Goal: Task Accomplishment & Management: Manage account settings

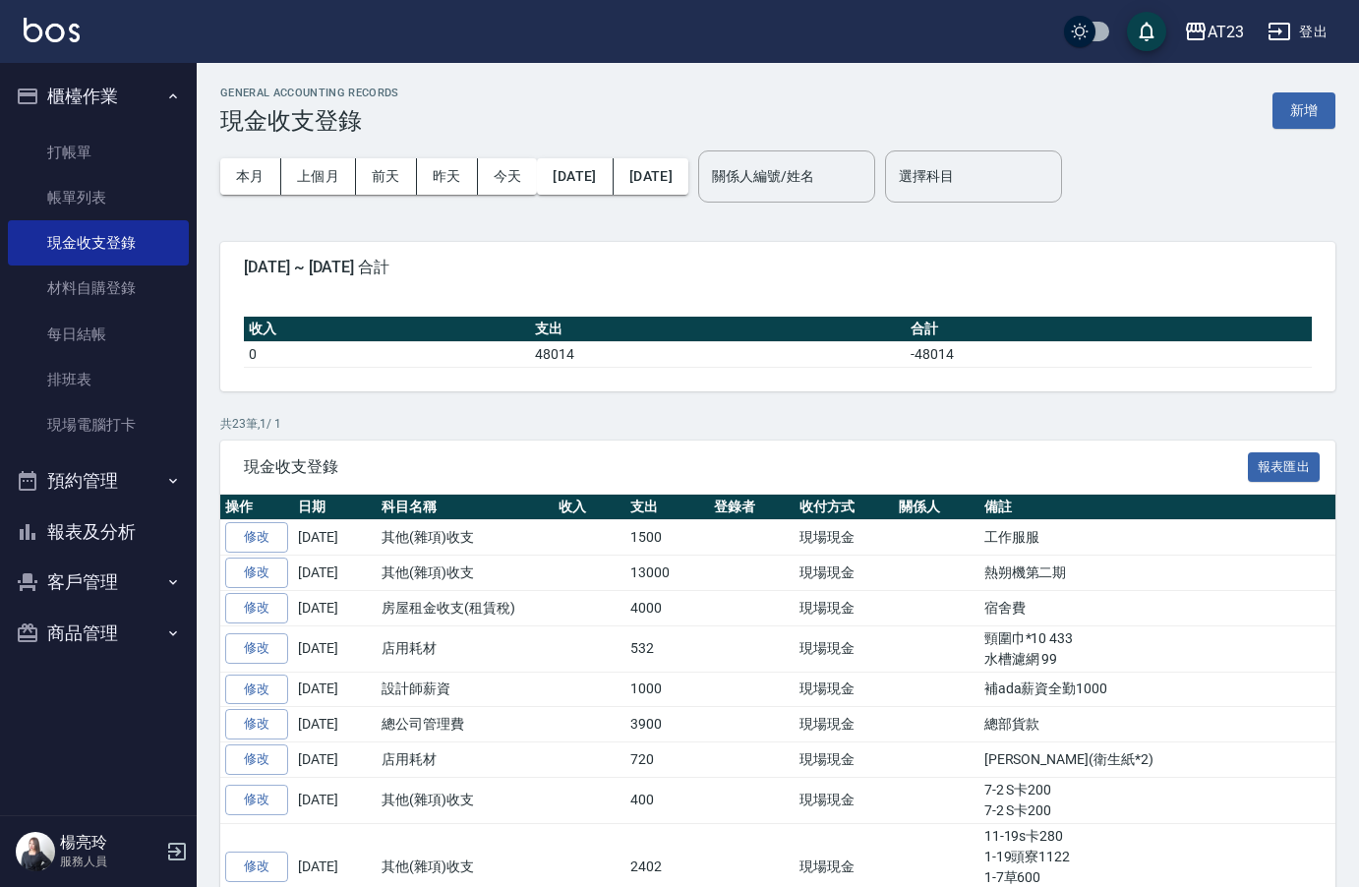
click at [464, 123] on div "GENERAL ACCOUNTING RECORDS 現金收支登錄 新增" at bounding box center [777, 111] width 1115 height 48
click at [124, 376] on link "排班表" at bounding box center [98, 379] width 181 height 45
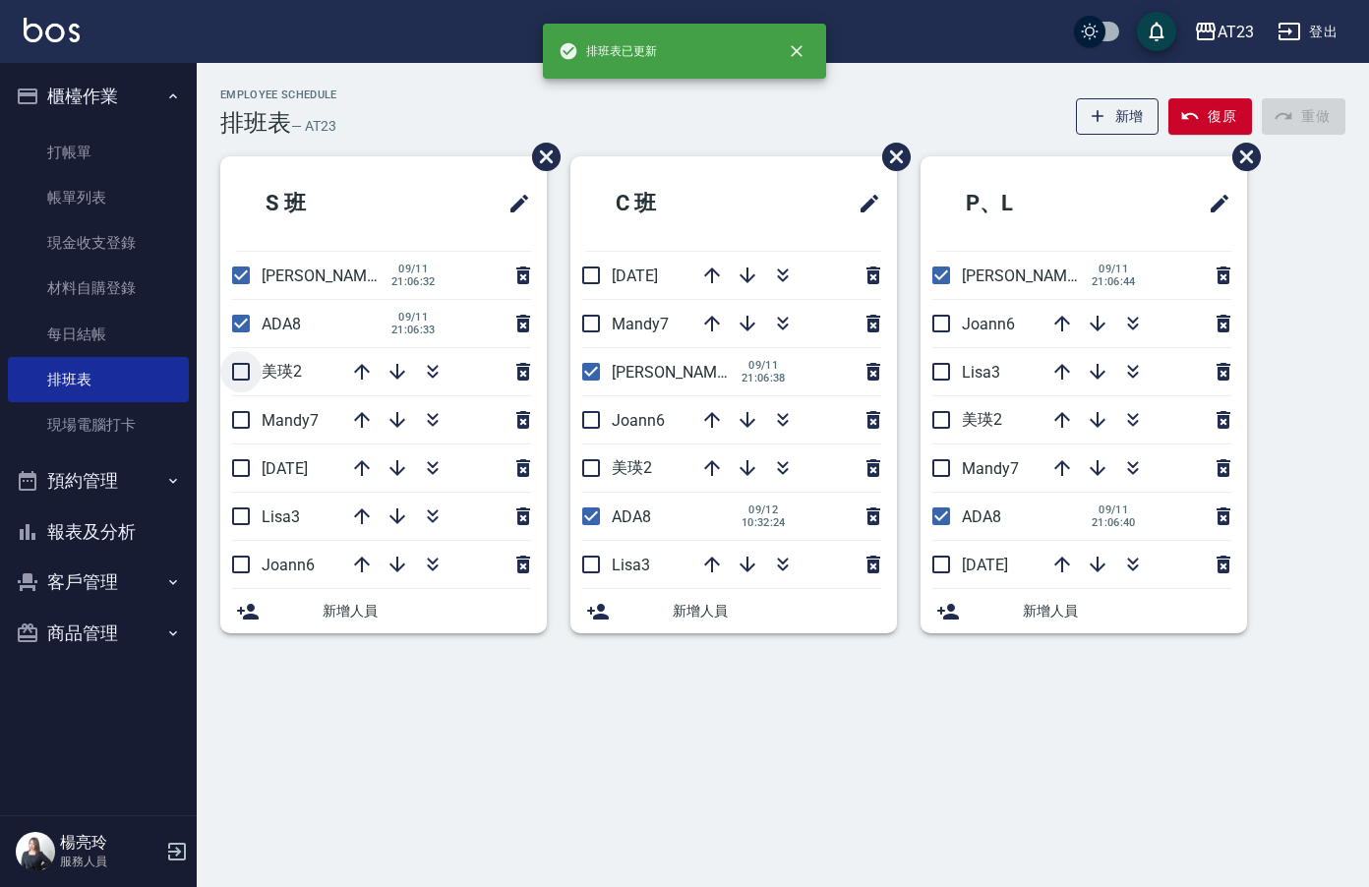
click at [227, 366] on input "checkbox" at bounding box center [240, 371] width 41 height 41
checkbox input "true"
click at [243, 428] on input "checkbox" at bounding box center [240, 419] width 41 height 41
checkbox input "true"
click at [247, 471] on input "checkbox" at bounding box center [240, 467] width 41 height 41
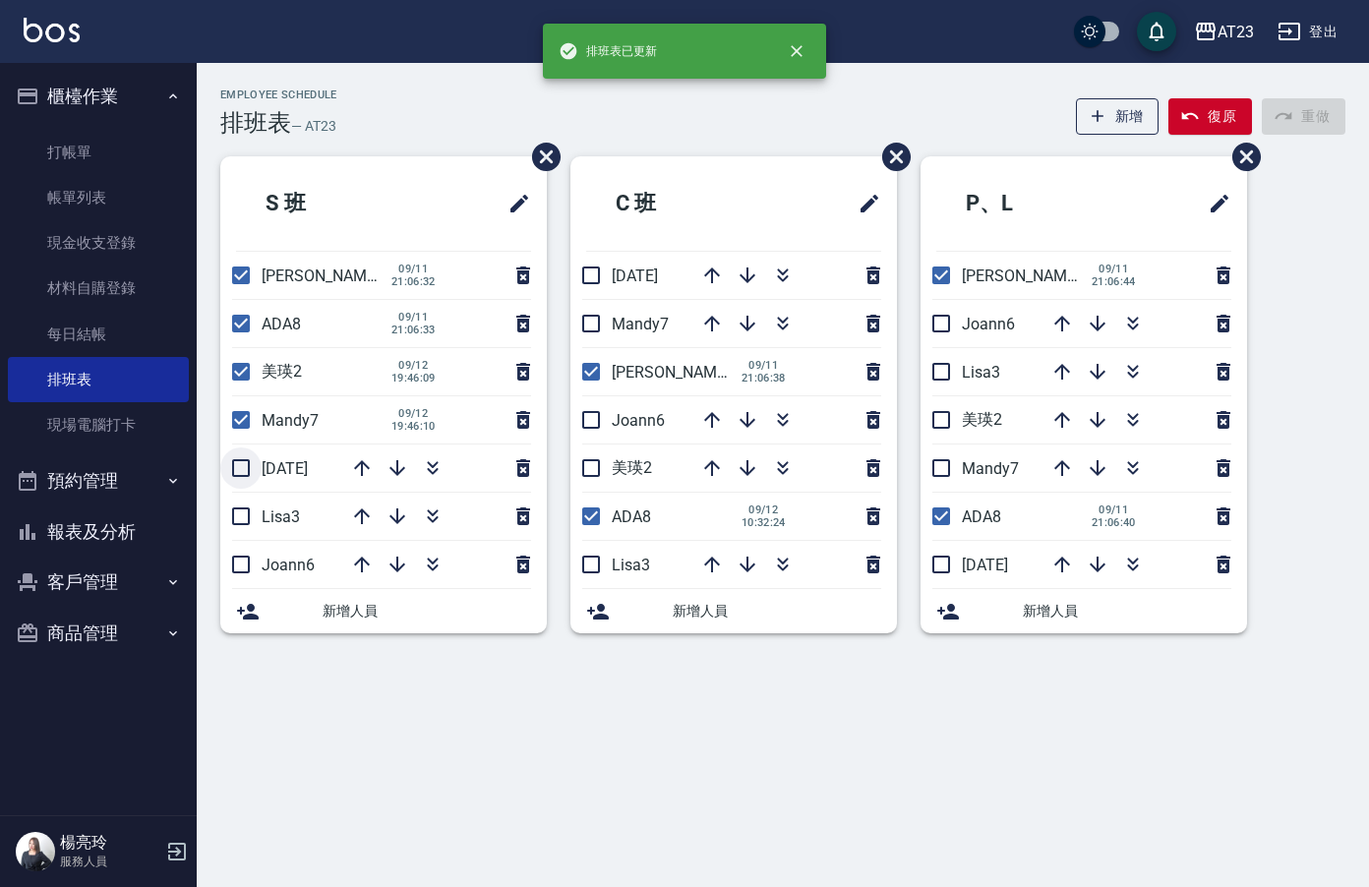
checkbox input "true"
click at [244, 411] on input "checkbox" at bounding box center [240, 419] width 41 height 41
checkbox input "false"
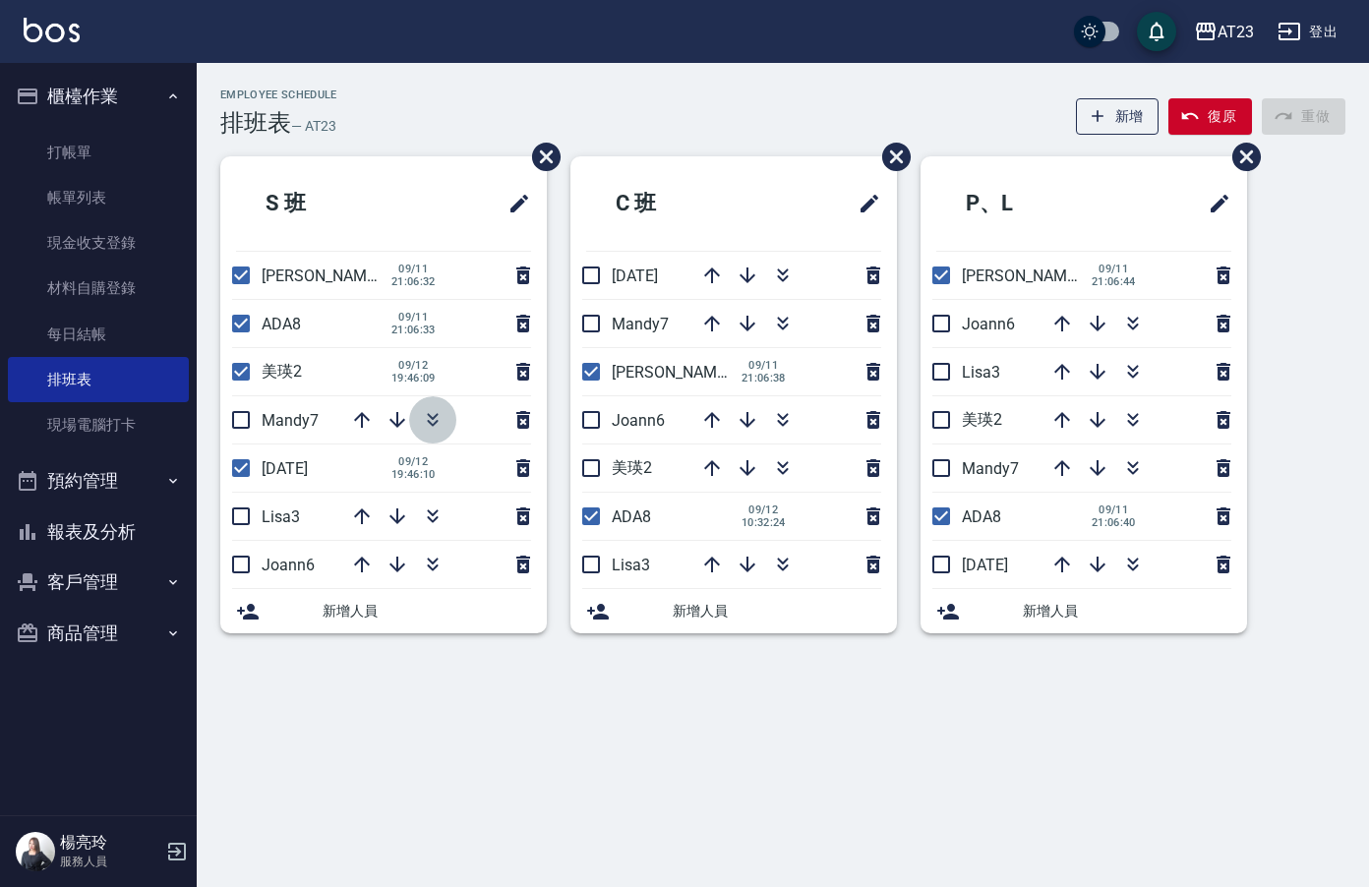
click at [425, 416] on icon "button" at bounding box center [433, 420] width 24 height 24
click at [607, 262] on input "checkbox" at bounding box center [590, 275] width 41 height 41
checkbox input "true"
click at [784, 309] on button "button" at bounding box center [782, 323] width 47 height 47
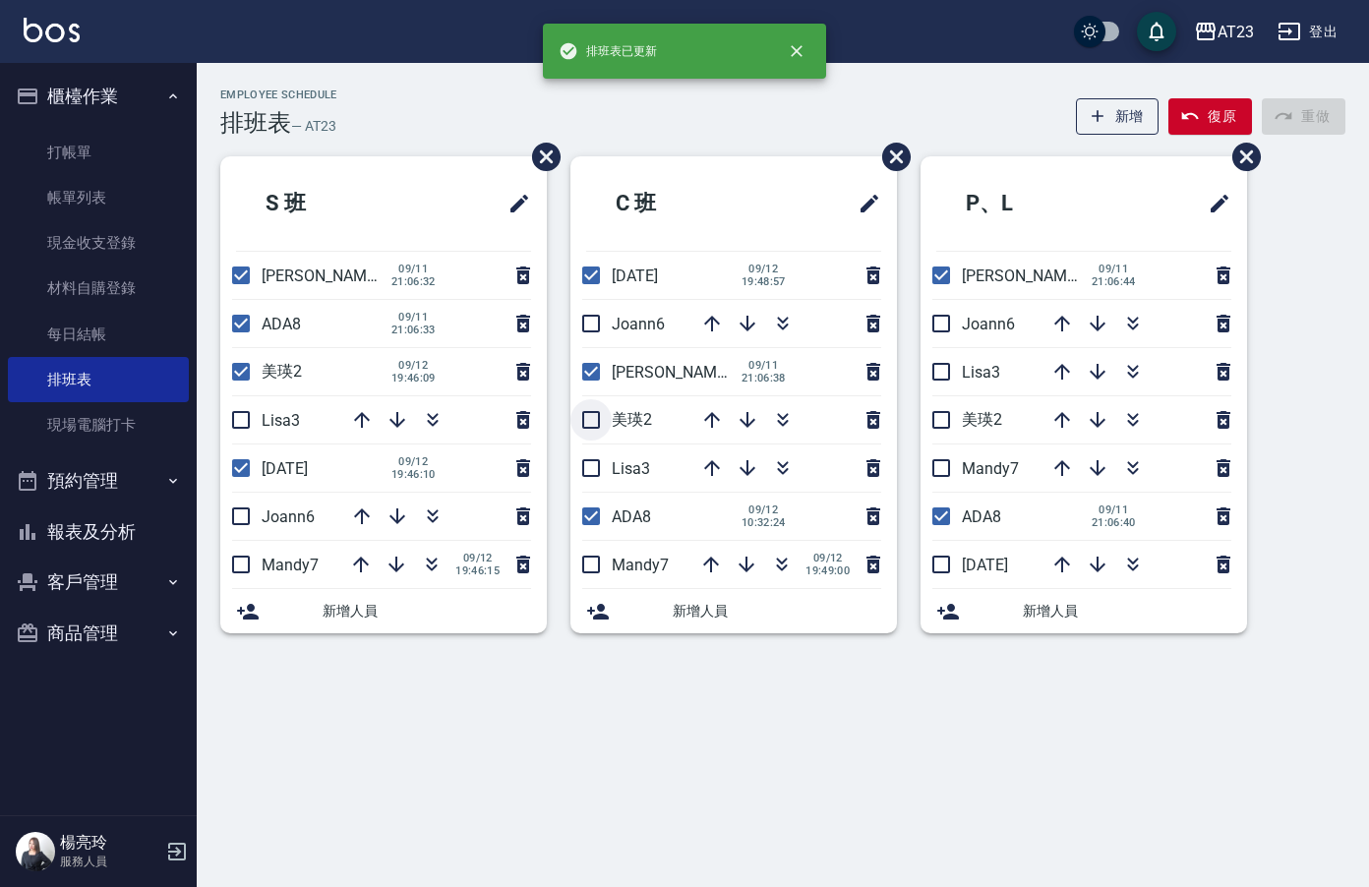
click at [585, 414] on input "checkbox" at bounding box center [590, 419] width 41 height 41
checkbox input "true"
